Goal: Entertainment & Leisure: Consume media (video, audio)

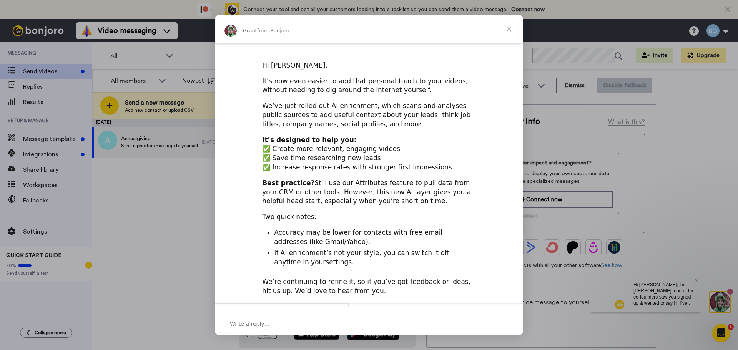
scroll to position [29, 0]
click at [507, 28] on span "Close" at bounding box center [509, 29] width 28 height 28
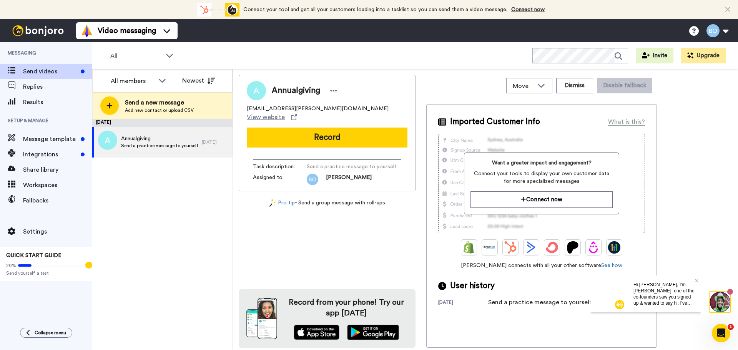
click at [619, 296] on video at bounding box center [609, 293] width 37 height 37
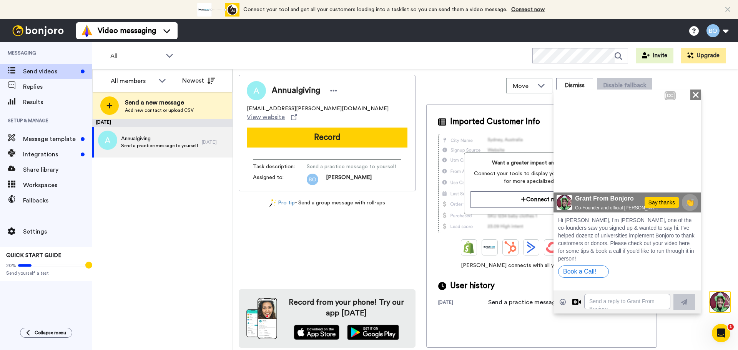
click at [625, 231] on div "Hi [PERSON_NAME], I'm [PERSON_NAME], one of the co-founders saw you signed up &…" at bounding box center [627, 239] width 138 height 46
click at [630, 203] on span "Grant From Bonjoro Co-Founder and official [PERSON_NAME] welcomer-er :-)" at bounding box center [617, 202] width 85 height 17
click at [689, 206] on span "👏" at bounding box center [690, 202] width 20 height 13
click at [637, 203] on span "Grant From Bonjoro Co-Founder and official [PERSON_NAME] welcomer-er :-)" at bounding box center [617, 202] width 85 height 17
click at [557, 199] on img at bounding box center [564, 202] width 15 height 15
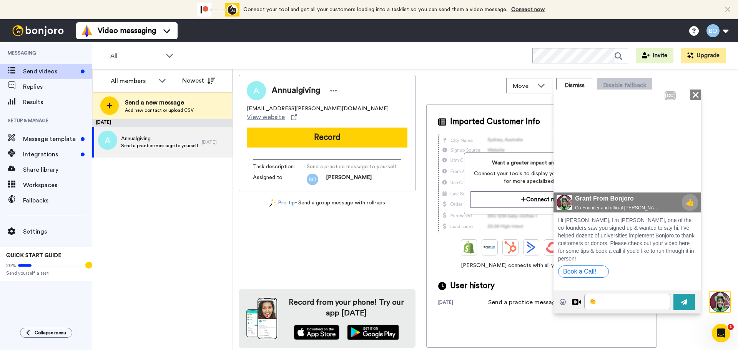
click at [566, 201] on img at bounding box center [564, 202] width 15 height 15
click at [617, 243] on span "Hi [PERSON_NAME], I'm [PERSON_NAME], one of the co-founders saw you signed up &…" at bounding box center [626, 239] width 136 height 45
click at [624, 241] on span "Hi [PERSON_NAME], I'm [PERSON_NAME], one of the co-founders saw you signed up &…" at bounding box center [626, 239] width 136 height 45
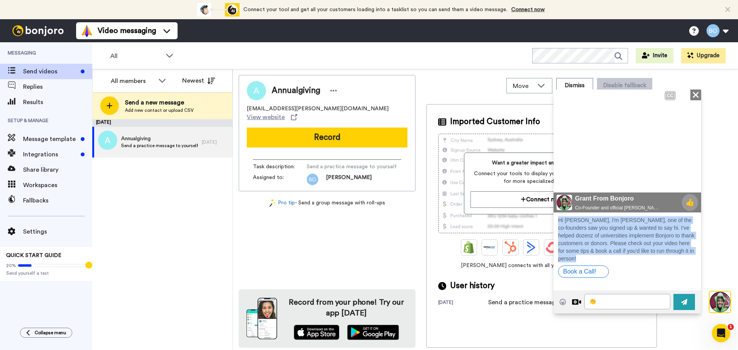
click at [624, 241] on span "Hi [PERSON_NAME], I'm [PERSON_NAME], one of the co-founders saw you signed up &…" at bounding box center [626, 239] width 136 height 45
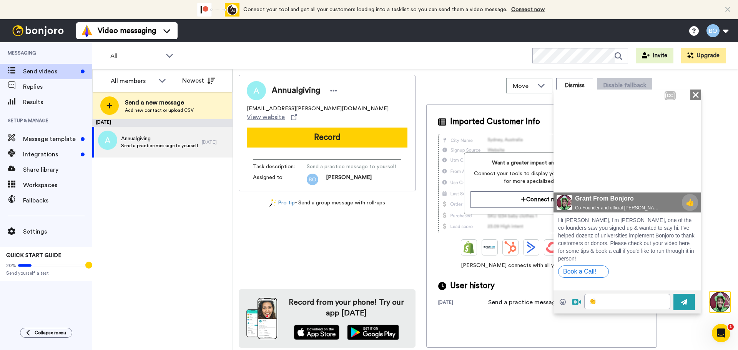
click at [577, 302] on div at bounding box center [576, 301] width 9 height 9
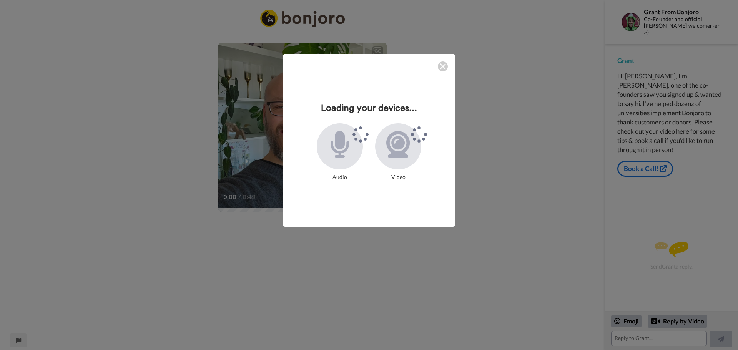
click at [443, 66] on img at bounding box center [443, 66] width 6 height 6
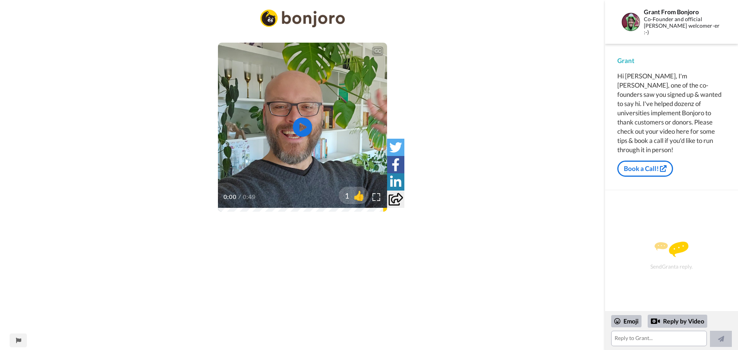
scroll to position [38, 0]
